Goal: Task Accomplishment & Management: Complete application form

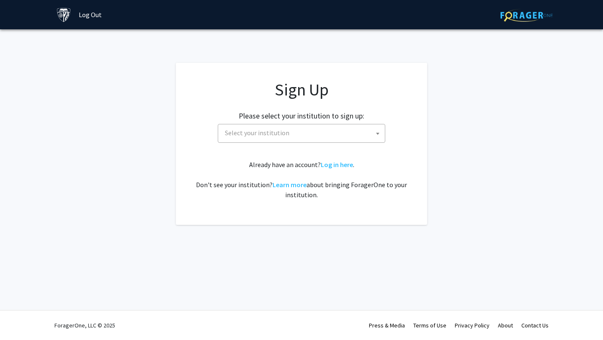
click at [306, 133] on span "Select your institution" at bounding box center [302, 132] width 163 height 17
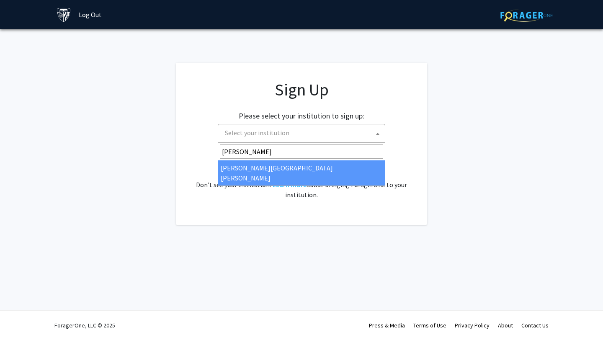
type input "john"
select select "1"
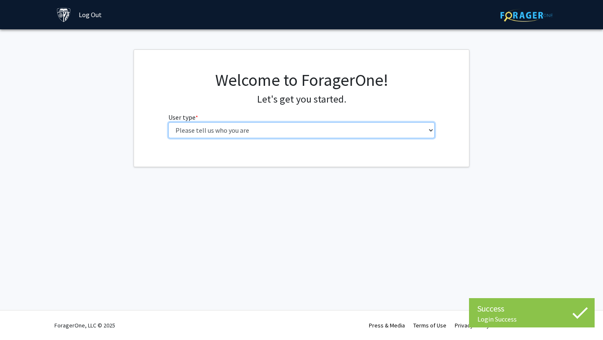
click at [294, 131] on select "Please tell us who you are Undergraduate Student Master's Student Doctoral Cand…" at bounding box center [301, 130] width 267 height 16
select select "1: undergrad"
click at [168, 122] on select "Please tell us who you are Undergraduate Student Master's Student Doctoral Cand…" at bounding box center [301, 130] width 267 height 16
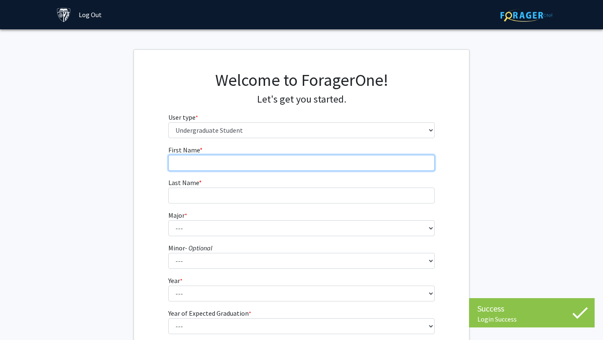
click at [210, 168] on input "First Name * required" at bounding box center [301, 163] width 267 height 16
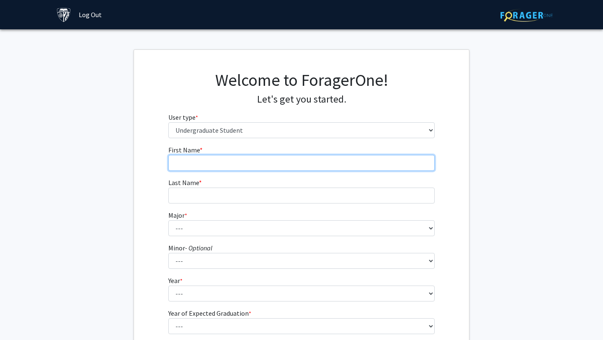
type input "[PERSON_NAME]"
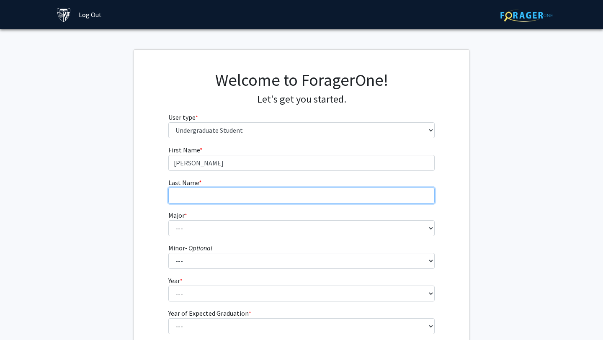
type input "Walordy"
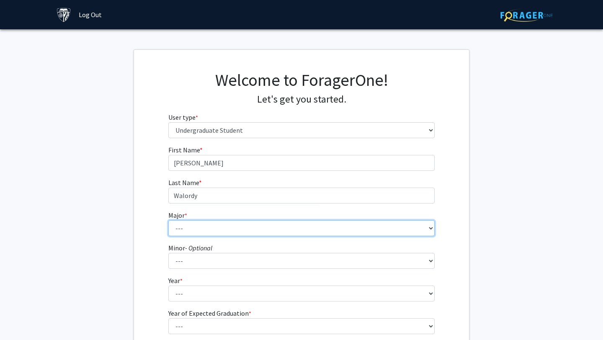
click at [197, 230] on select "--- Africana Studies Anthropology Applied Mathematics & Statistics Archaeology …" at bounding box center [301, 228] width 267 height 16
select select "45: 58"
click at [168, 220] on select "--- Africana Studies Anthropology Applied Mathematics & Statistics Archaeology …" at bounding box center [301, 228] width 267 height 16
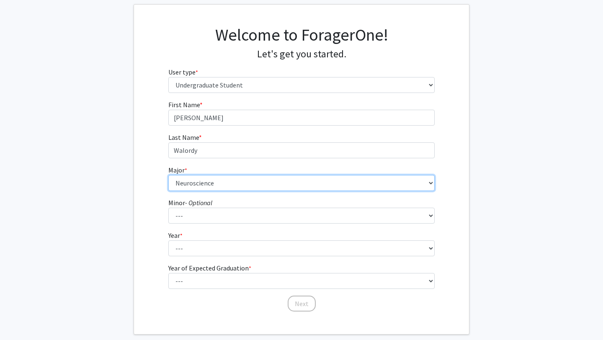
scroll to position [46, 0]
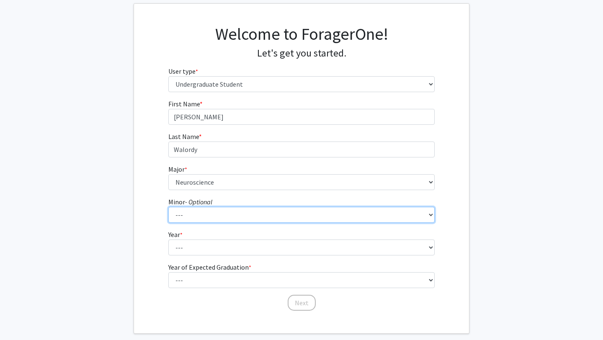
click at [181, 218] on select "--- Accounting and Financial Management Africana Studies Anthropology Applied M…" at bounding box center [301, 215] width 267 height 16
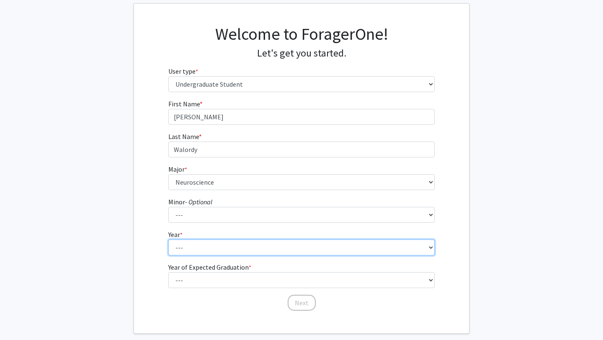
click at [188, 252] on select "--- First-year Sophomore Junior Senior Postbaccalaureate Certificate" at bounding box center [301, 247] width 267 height 16
select select "1: first-year"
click at [168, 239] on select "--- First-year Sophomore Junior Senior Postbaccalaureate Certificate" at bounding box center [301, 247] width 267 height 16
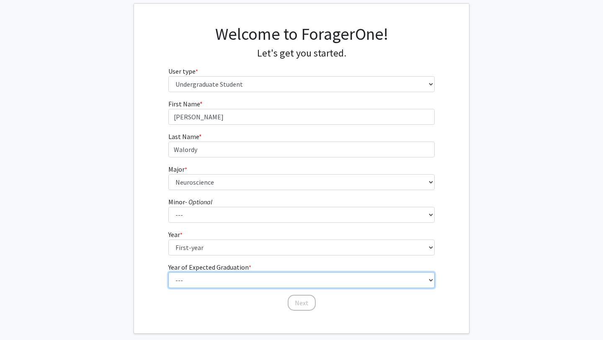
click at [193, 283] on select "--- 2025 2026 2027 2028 2029 2030 2031 2032 2033 2034" at bounding box center [301, 280] width 267 height 16
select select "5: 2029"
click at [168, 272] on select "--- 2025 2026 2027 2028 2029 2030 2031 2032 2033 2034" at bounding box center [301, 280] width 267 height 16
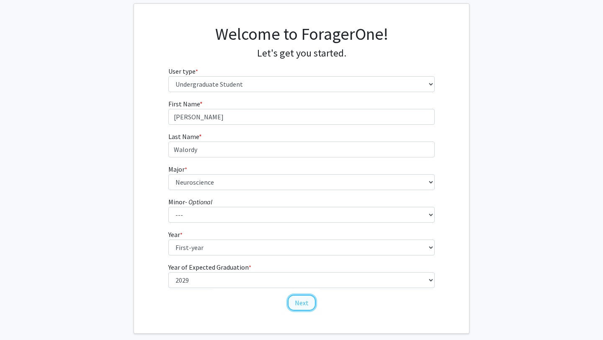
click at [304, 301] on button "Next" at bounding box center [302, 303] width 28 height 16
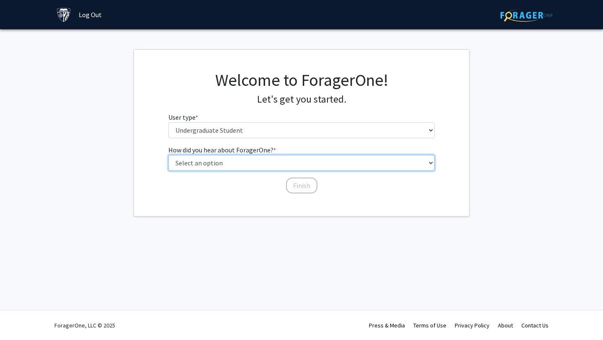
click at [249, 167] on select "Select an option Peer/student recommendation Faculty/staff recommendation Unive…" at bounding box center [301, 163] width 267 height 16
select select "3: university_website"
click at [168, 155] on select "Select an option Peer/student recommendation Faculty/staff recommendation Unive…" at bounding box center [301, 163] width 267 height 16
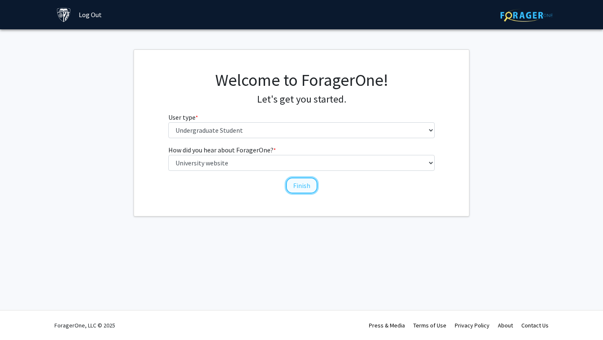
click at [299, 185] on button "Finish" at bounding box center [301, 185] width 31 height 16
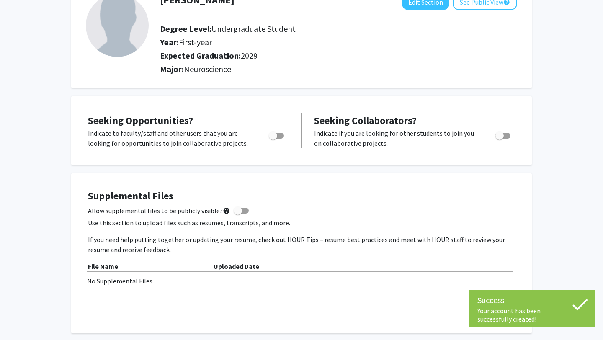
scroll to position [62, 0]
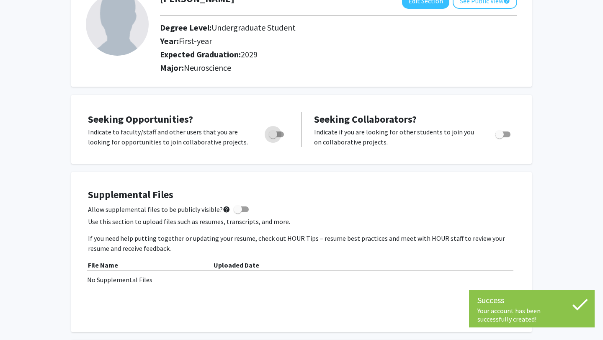
click at [269, 131] on span "Toggle" at bounding box center [273, 134] width 8 height 8
click at [272, 137] on input "Are you actively seeking opportunities?" at bounding box center [272, 137] width 0 height 0
checkbox input "true"
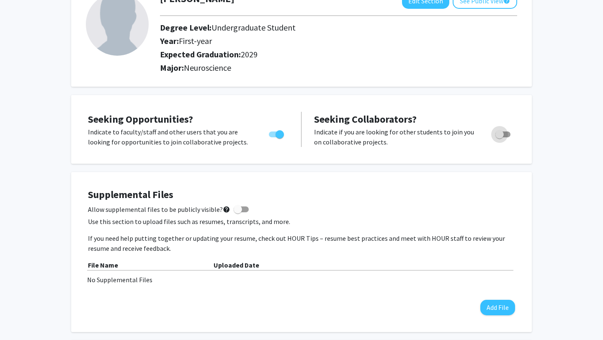
click at [501, 139] on label "Toggle" at bounding box center [501, 134] width 18 height 10
click at [499, 138] on input "Would you like to receive other student requests to work with you?" at bounding box center [499, 137] width 0 height 0
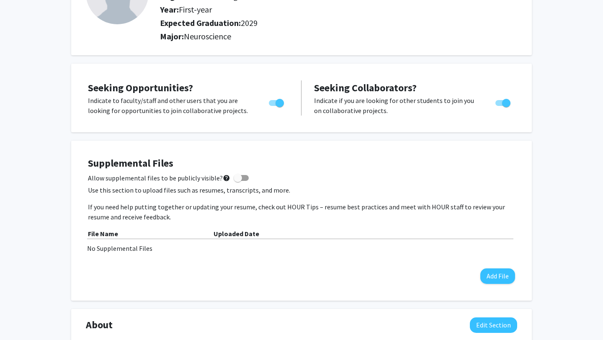
scroll to position [98, 0]
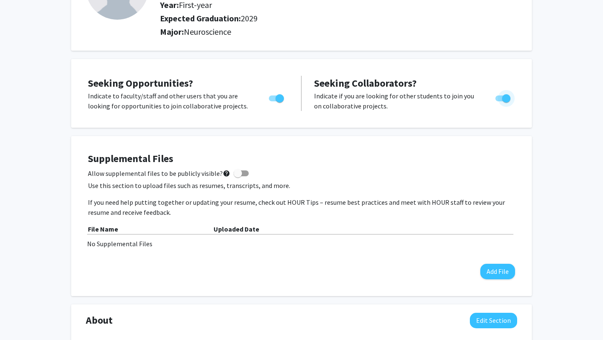
click at [506, 100] on span "Toggle" at bounding box center [506, 98] width 8 height 8
click at [499, 101] on input "Would you like to receive other student requests to work with you?" at bounding box center [499, 101] width 0 height 0
checkbox input "false"
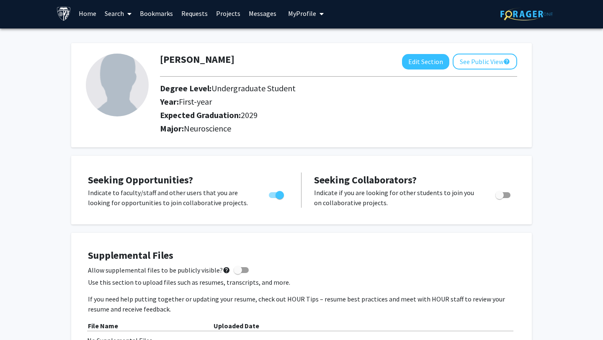
scroll to position [0, 0]
